Goal: Information Seeking & Learning: Learn about a topic

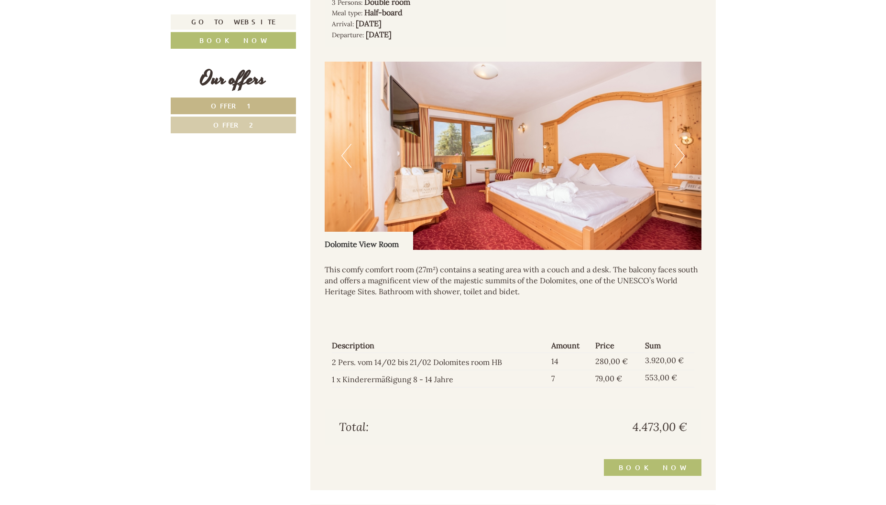
scroll to position [780, 0]
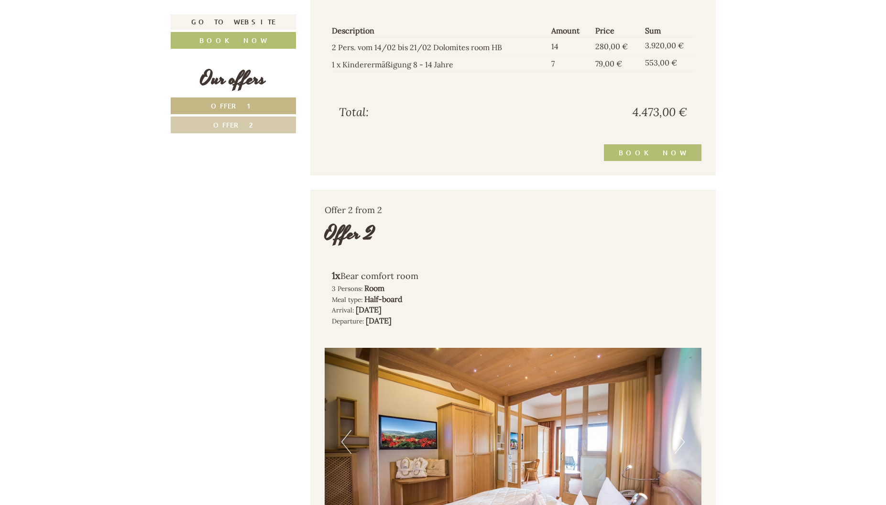
scroll to position [1268, 0]
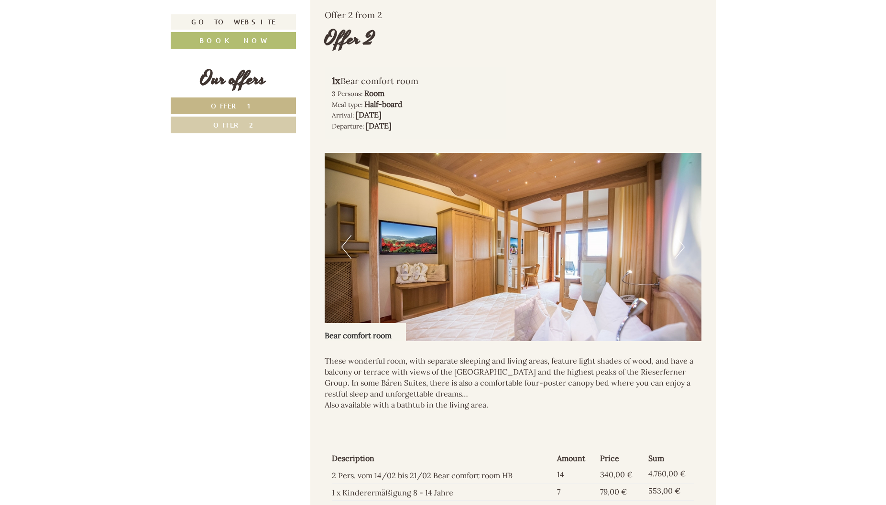
click at [684, 249] on button "Next" at bounding box center [679, 247] width 10 height 24
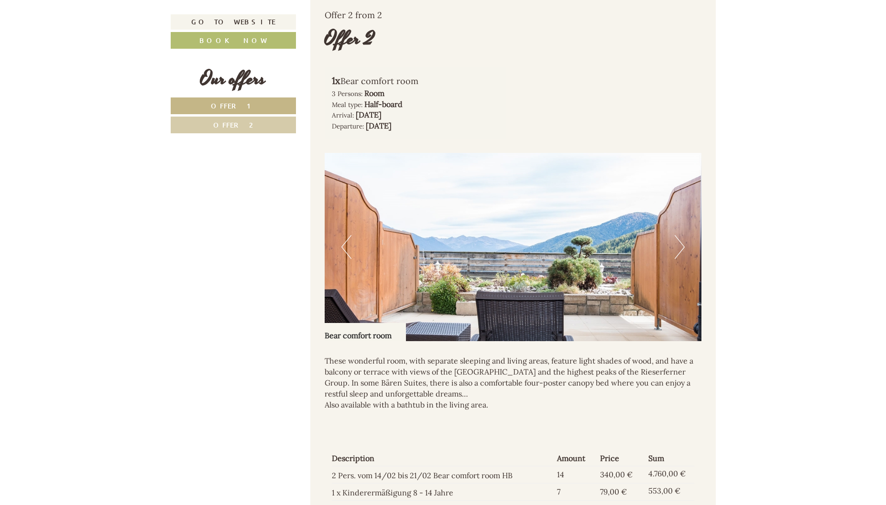
click at [684, 249] on button "Next" at bounding box center [679, 247] width 10 height 24
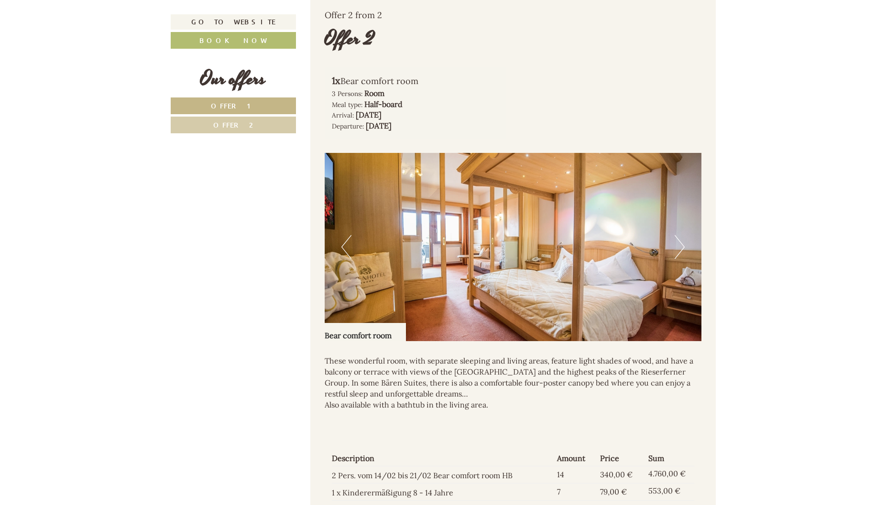
click at [675, 246] on button "Next" at bounding box center [679, 247] width 10 height 24
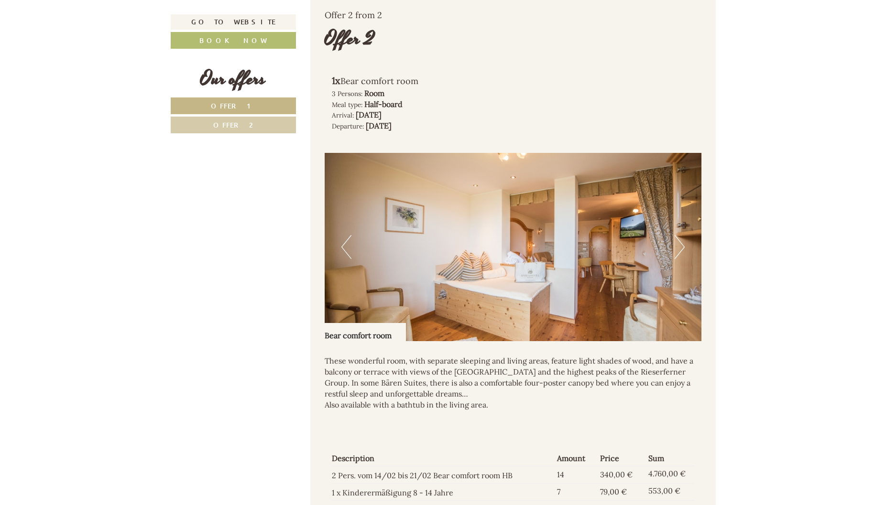
click at [341, 244] on button "Previous" at bounding box center [346, 247] width 10 height 24
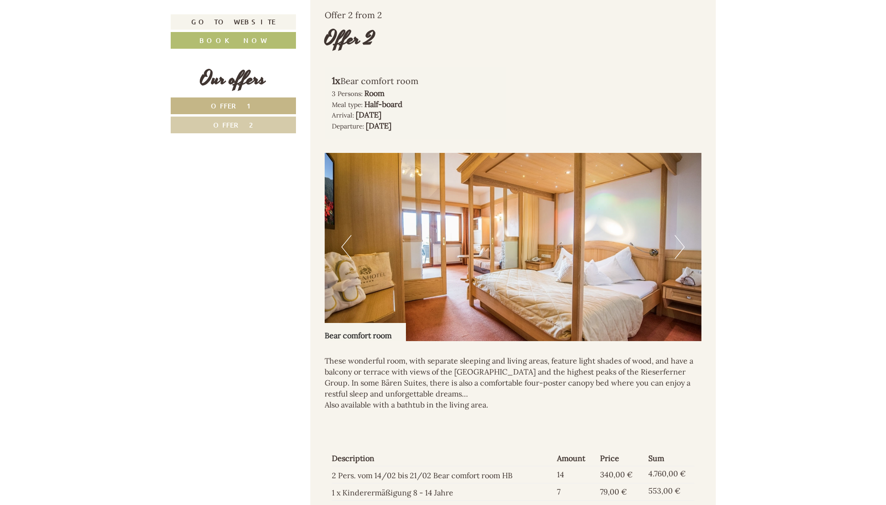
click at [685, 245] on img at bounding box center [513, 247] width 377 height 188
click at [682, 245] on button "Next" at bounding box center [679, 247] width 10 height 24
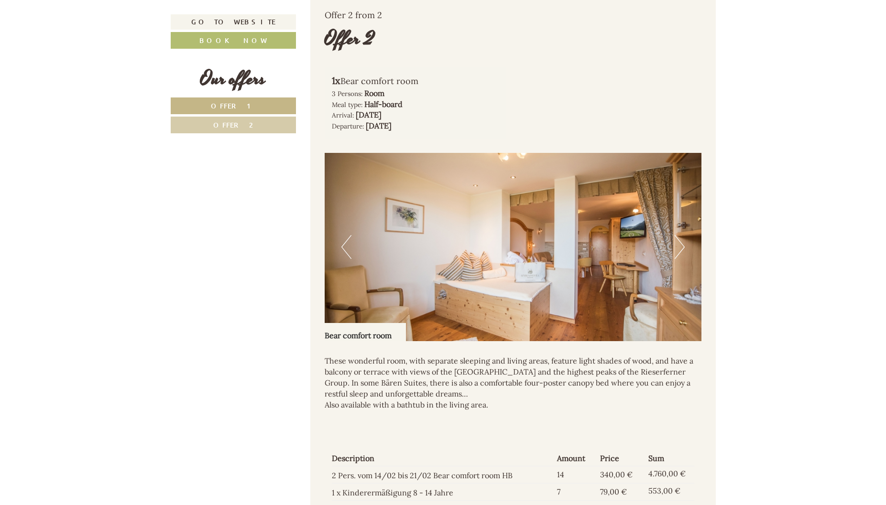
click at [682, 245] on button "Next" at bounding box center [679, 247] width 10 height 24
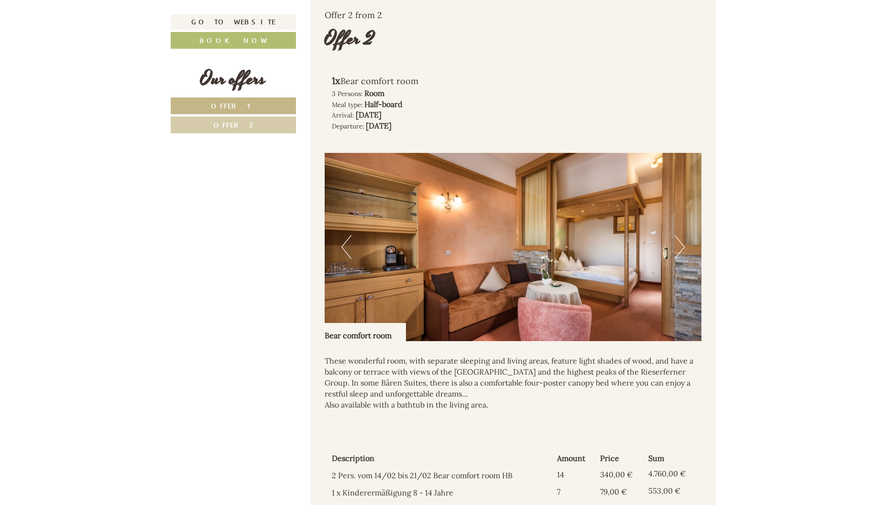
click at [682, 245] on button "Next" at bounding box center [679, 247] width 10 height 24
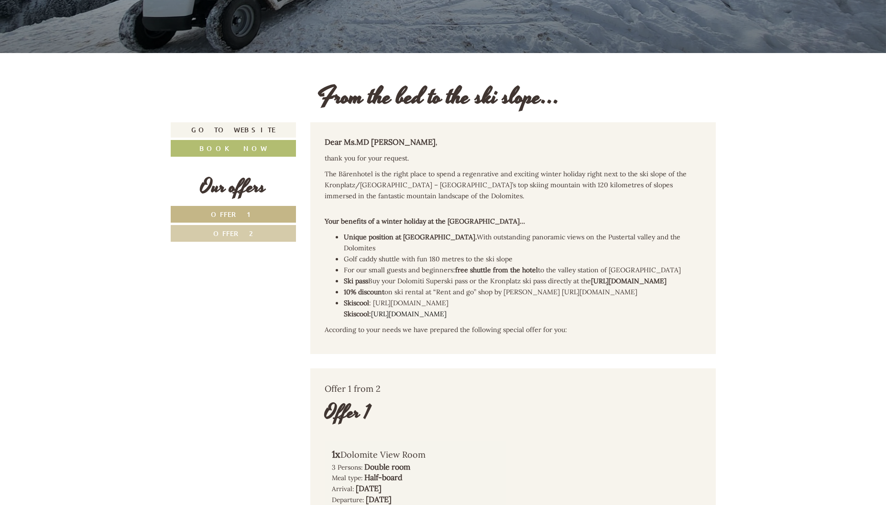
scroll to position [49, 0]
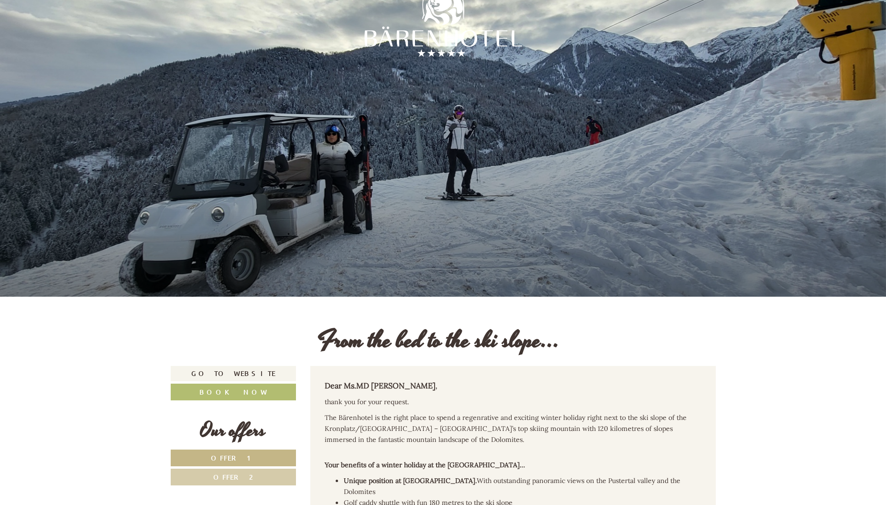
click at [264, 473] on link "Offer 2" at bounding box center [234, 477] width 126 height 17
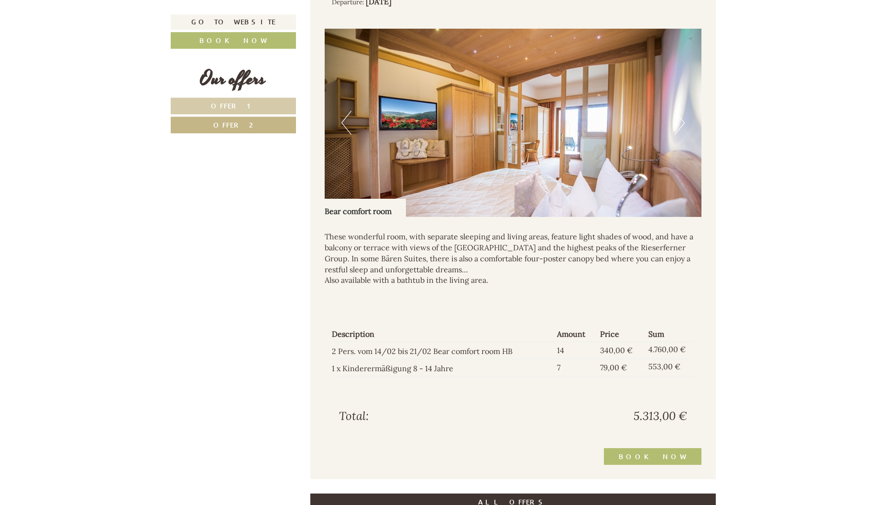
scroll to position [758, 0]
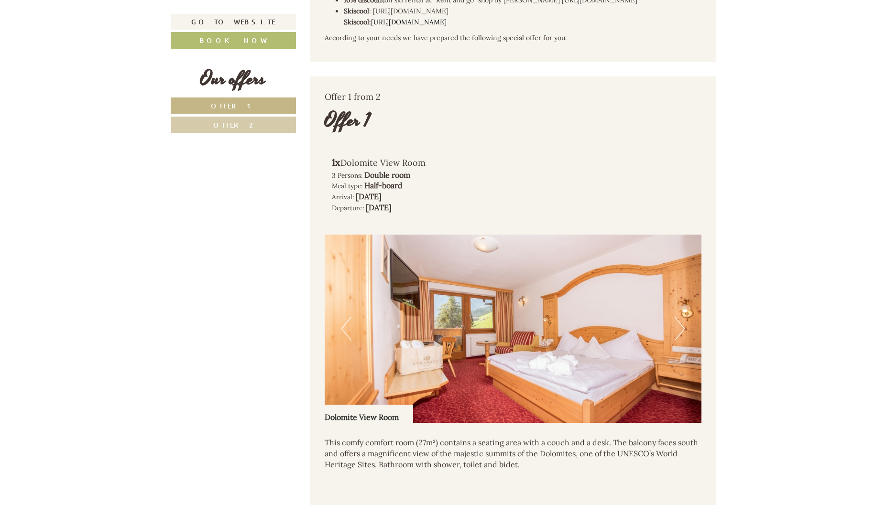
scroll to position [536, 0]
